Goal: Transaction & Acquisition: Download file/media

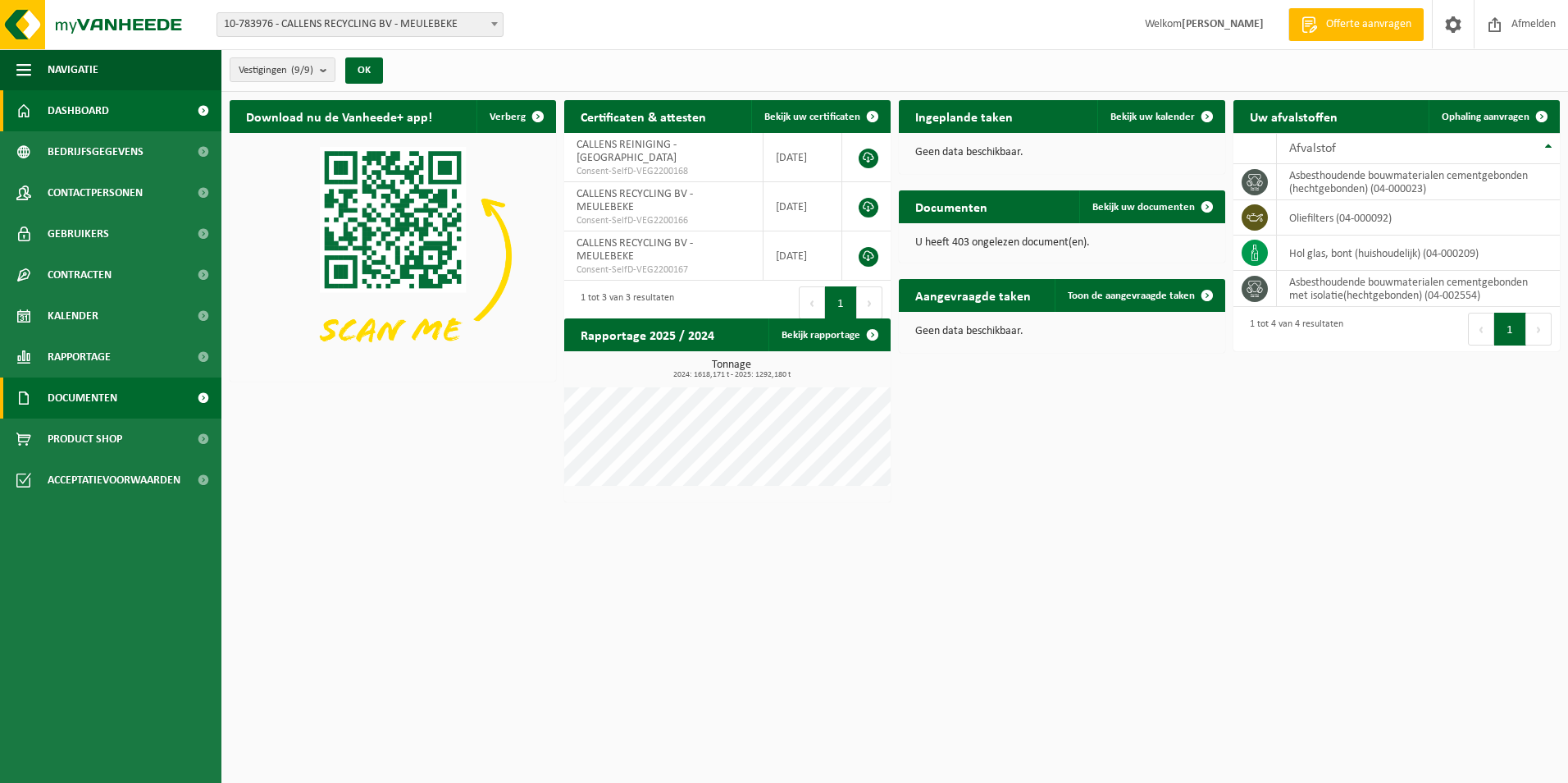
click at [148, 393] on link "Documenten" at bounding box center [110, 397] width 222 height 41
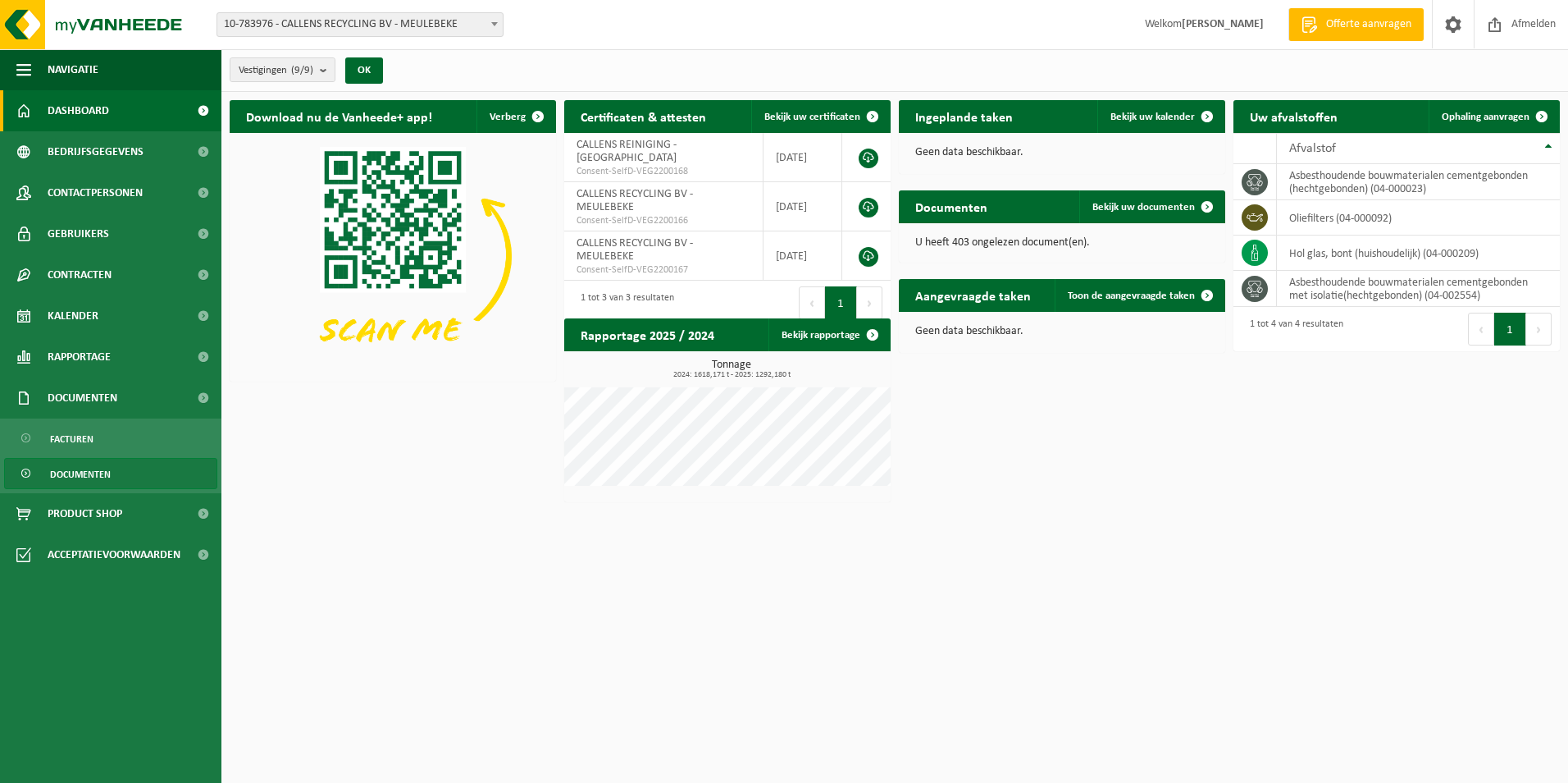
click at [101, 468] on span "Documenten" at bounding box center [80, 473] width 61 height 31
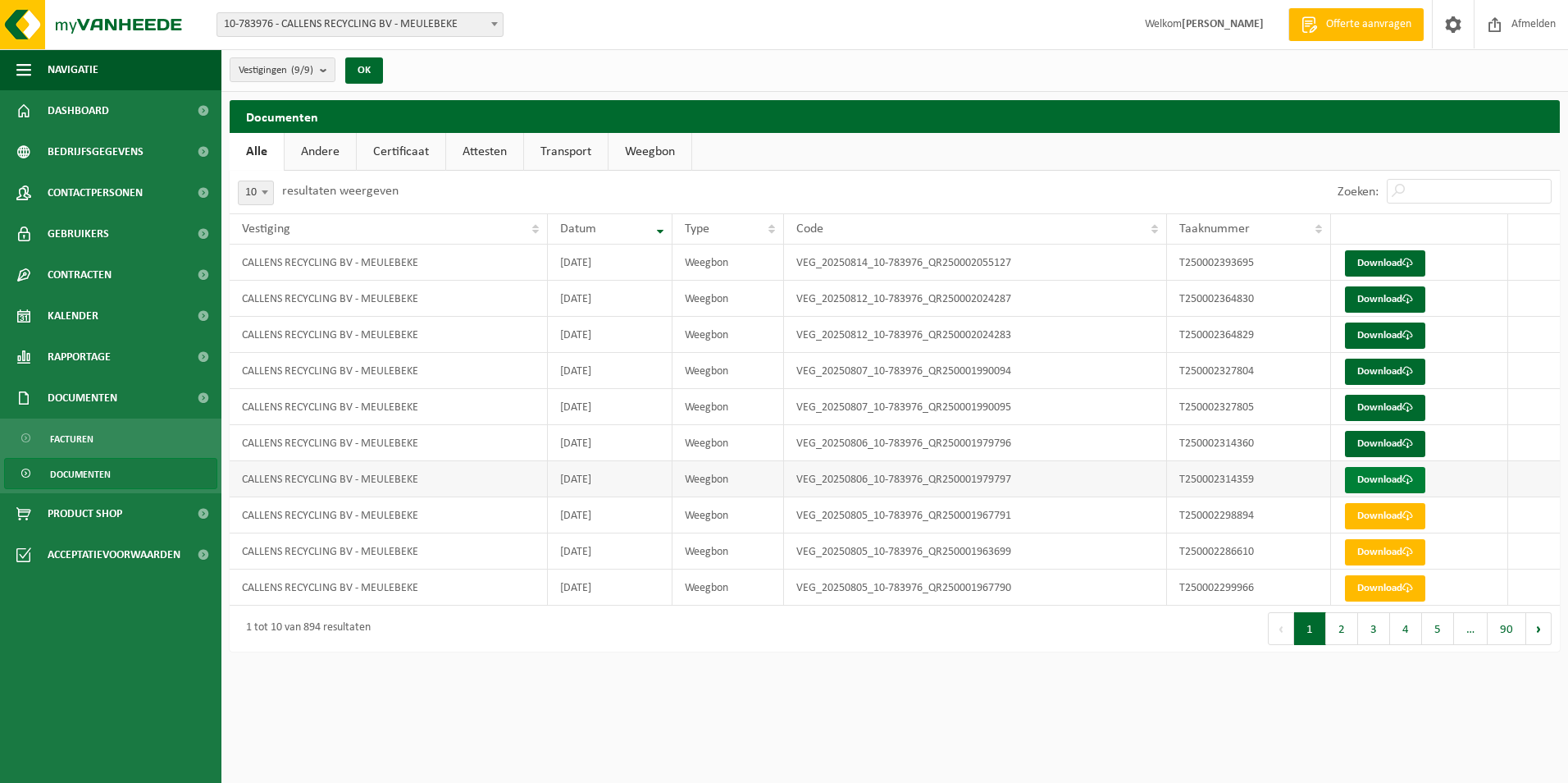
click at [1389, 481] on link "Download" at bounding box center [1386, 479] width 80 height 26
click at [1370, 447] on link "Download" at bounding box center [1386, 443] width 80 height 26
